Goal: Use online tool/utility: Utilize a website feature to perform a specific function

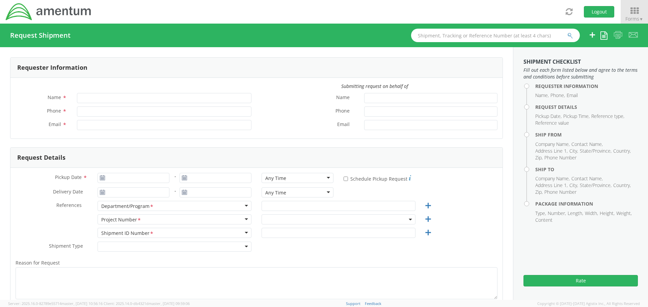
type input "[PERSON_NAME]"
type input "[PHONE_NUMBER]"
type input "[PERSON_NAME][EMAIL_ADDRESS][PERSON_NAME][DOMAIN_NAME]"
select select "7236.04.OVHD.00.000000.00"
click at [629, 12] on icon at bounding box center [634, 10] width 31 height 9
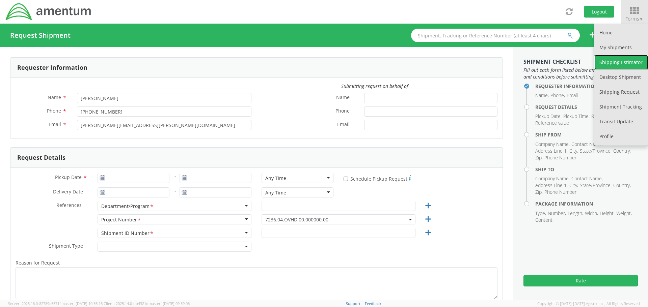
click at [635, 61] on link "Shipping Estimator" at bounding box center [621, 62] width 54 height 15
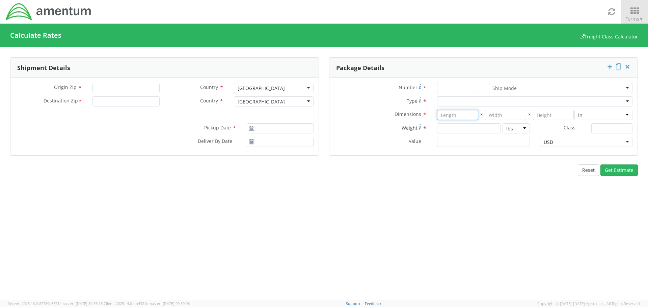
click at [461, 115] on input "number" at bounding box center [457, 115] width 41 height 10
type input "8.5"
type input "5.5"
type input "4.5"
drag, startPoint x: 454, startPoint y: 129, endPoint x: 450, endPoint y: 129, distance: 4.1
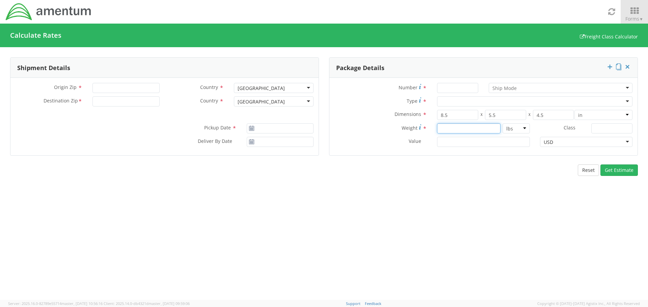
click at [453, 130] on input "number" at bounding box center [468, 129] width 63 height 10
type input "3"
click at [468, 88] on input "Number *" at bounding box center [457, 88] width 41 height 10
type input "1"
click at [493, 98] on div at bounding box center [534, 102] width 195 height 10
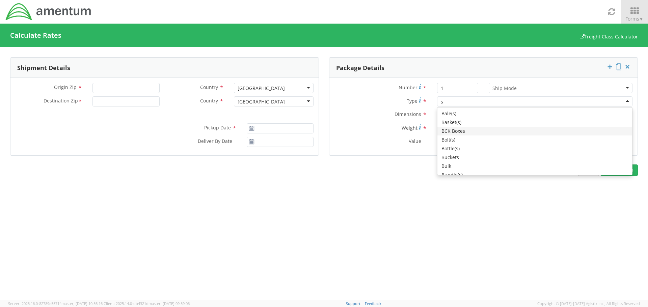
type input "sm"
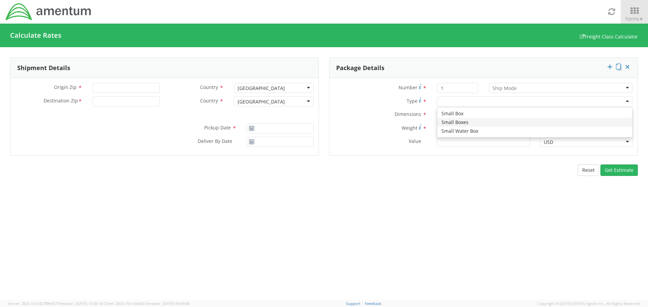
type input "12.25"
type input "11"
type input "1.5"
click at [622, 171] on button "Get Estimate" at bounding box center [618, 170] width 37 height 11
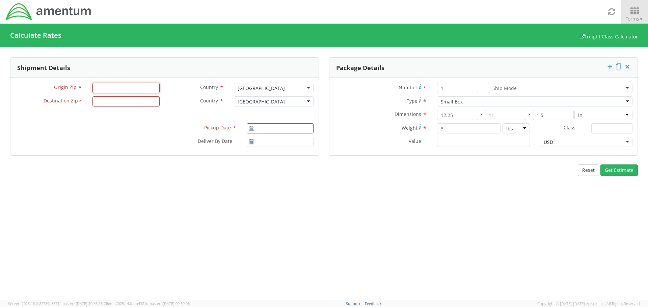
click at [134, 87] on input "Origin Zip *" at bounding box center [125, 88] width 67 height 10
type input "32542"
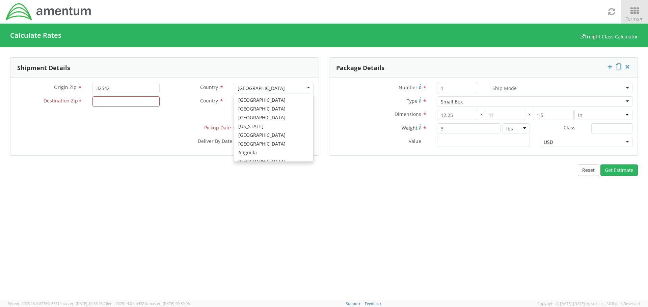
scroll to position [1701, 0]
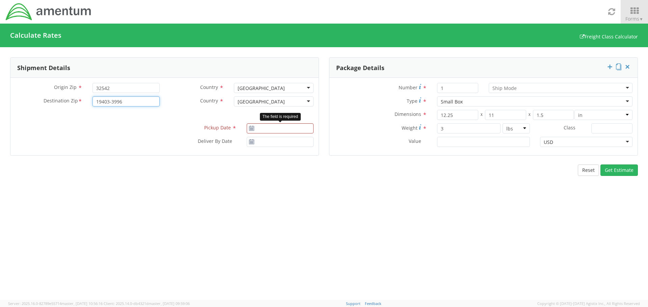
type input "19403-3996"
click at [266, 130] on input "[DATE]" at bounding box center [280, 129] width 67 height 10
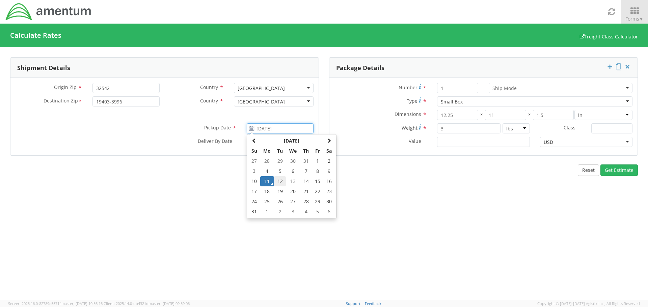
click at [280, 182] on td "12" at bounding box center [280, 182] width 12 height 10
type input "[DATE]"
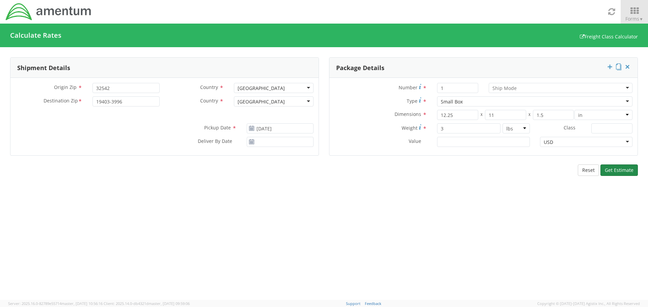
click at [617, 169] on button "Get Estimate" at bounding box center [618, 170] width 37 height 11
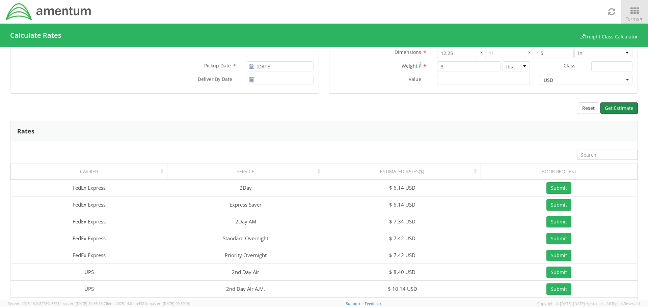
scroll to position [0, 0]
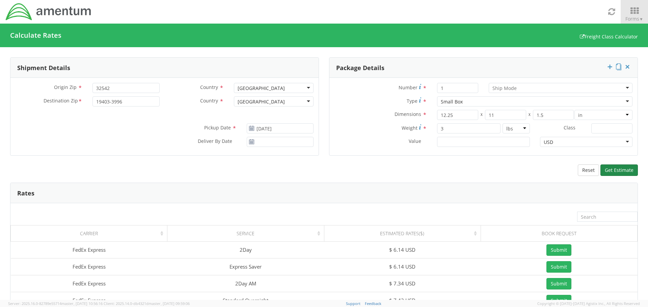
click at [606, 171] on button "Get Estimate" at bounding box center [618, 170] width 37 height 11
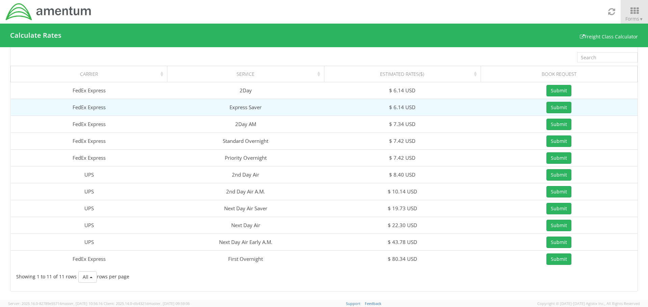
scroll to position [160, 0]
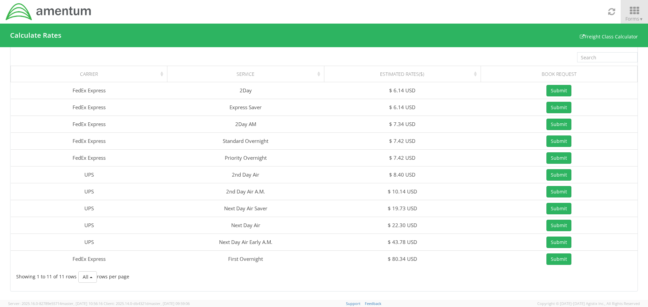
click at [642, 19] on span "▼" at bounding box center [641, 19] width 4 height 6
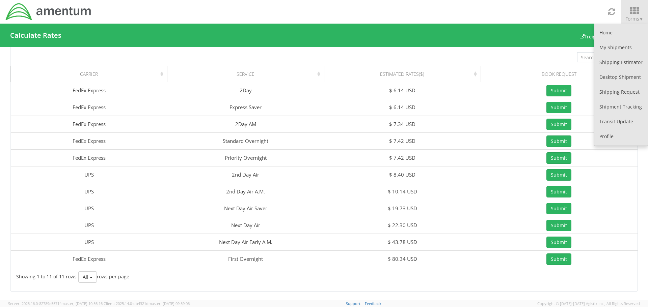
drag, startPoint x: 10, startPoint y: 1, endPoint x: 148, endPoint y: 12, distance: 137.9
click at [148, 12] on div "Toggle navigation Forms ▼ Home My Shipments Shipping Estimator Desktop Shipment…" at bounding box center [324, 12] width 648 height 24
